Goal: Information Seeking & Learning: Find contact information

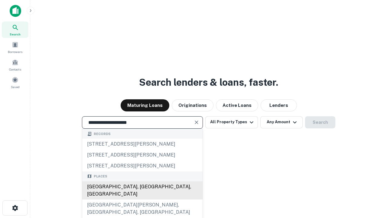
click at [142, 199] on div "[GEOGRAPHIC_DATA], [GEOGRAPHIC_DATA], [GEOGRAPHIC_DATA]" at bounding box center [142, 190] width 120 height 18
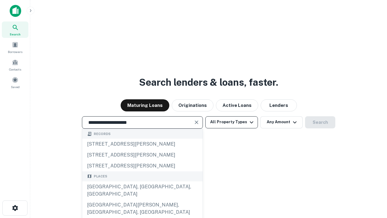
type input "**********"
click at [232, 122] on button "All Property Types" at bounding box center [231, 122] width 53 height 12
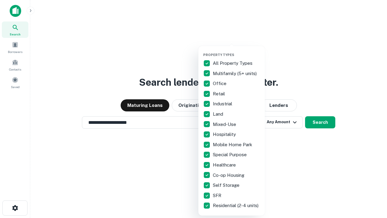
click at [237, 51] on button "button" at bounding box center [236, 51] width 67 height 0
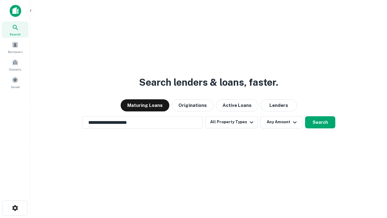
scroll to position [9, 0]
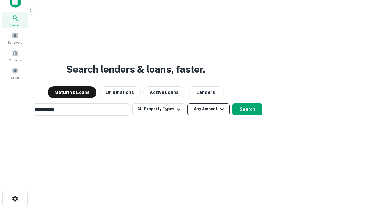
click at [188, 103] on button "Any Amount" at bounding box center [209, 109] width 42 height 12
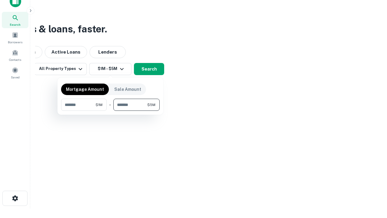
type input "*******"
click at [110, 111] on button "button" at bounding box center [110, 111] width 99 height 0
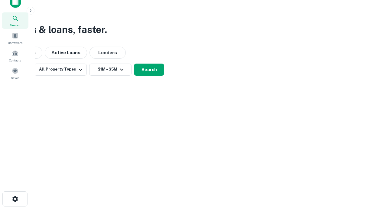
scroll to position [4, 112]
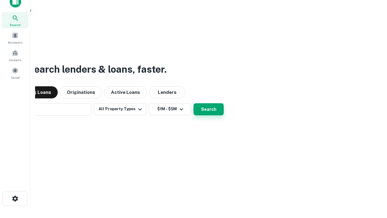
click at [194, 103] on button "Search" at bounding box center [209, 109] width 30 height 12
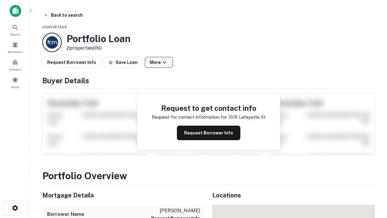
click at [159, 62] on button "More" at bounding box center [159, 62] width 28 height 11
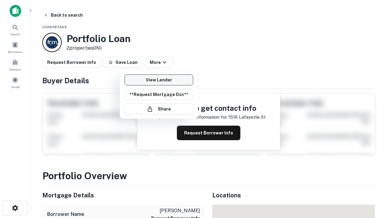
click at [159, 80] on link "View Lender" at bounding box center [159, 79] width 69 height 11
